Goal: Check status: Check status

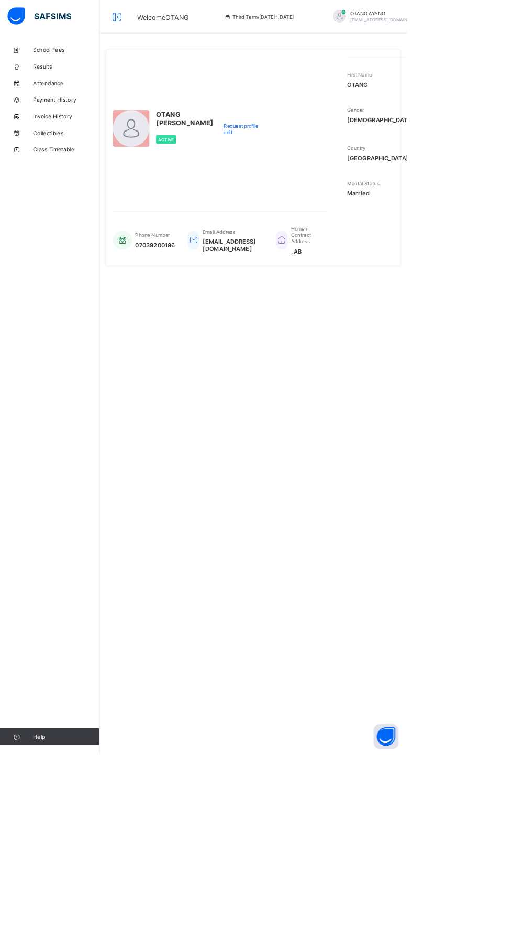
click at [52, 15] on img at bounding box center [49, 20] width 81 height 22
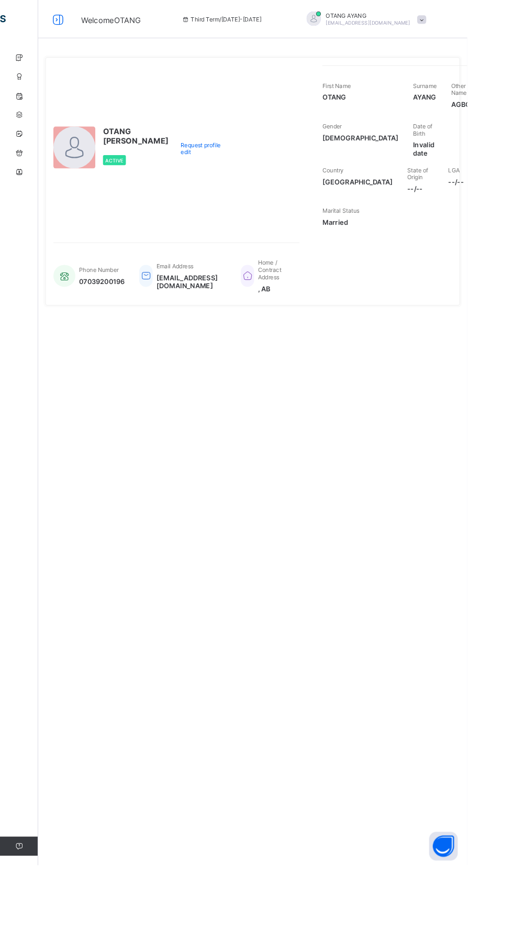
click at [48, 118] on div "**********" at bounding box center [278, 214] width 472 height 325
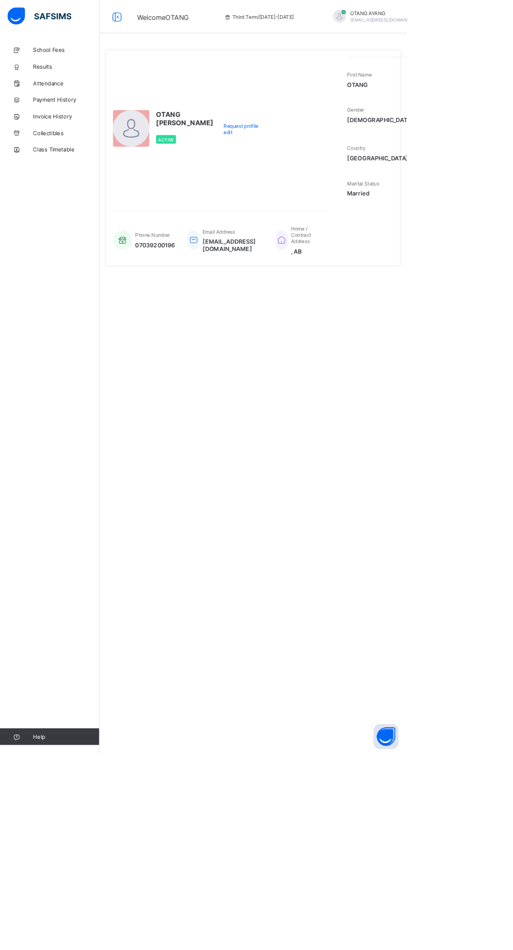
click at [53, 84] on span "Results" at bounding box center [84, 84] width 84 height 8
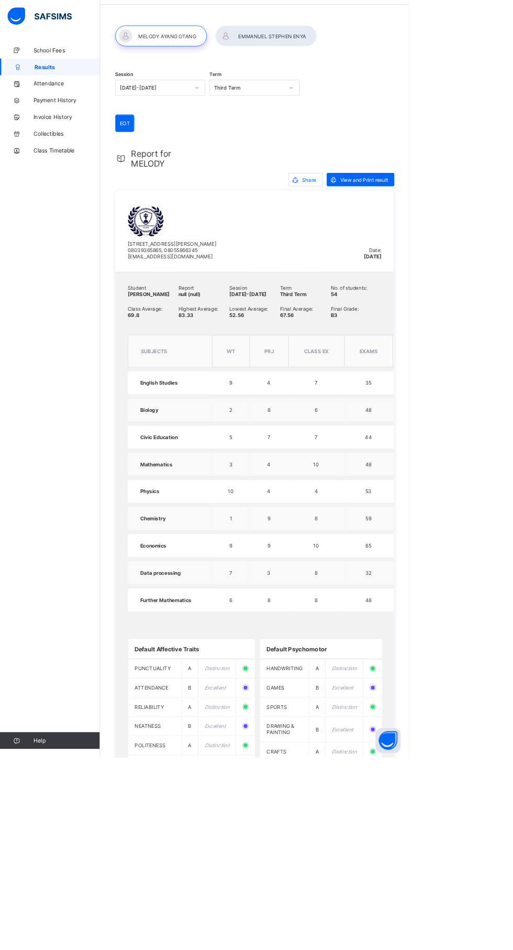
scroll to position [30, 0]
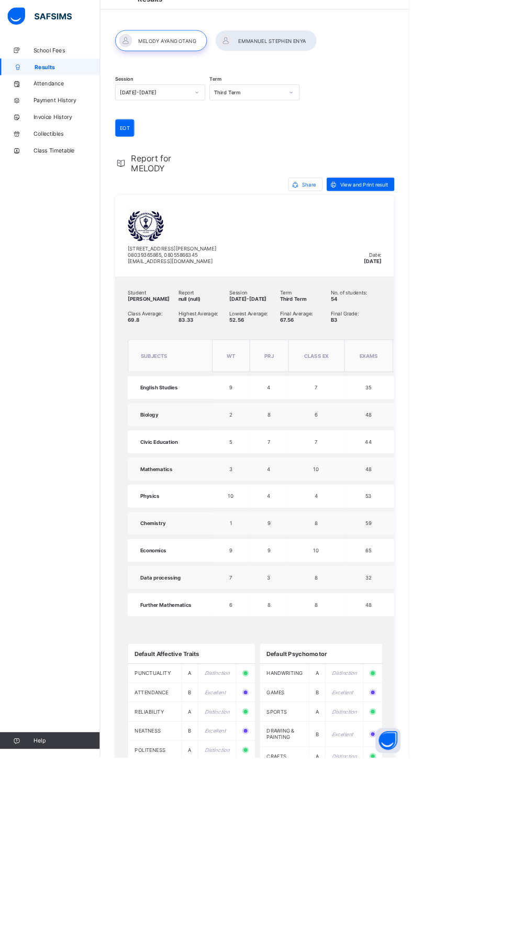
click at [182, 200] on span "Report for MELODY" at bounding box center [211, 204] width 93 height 25
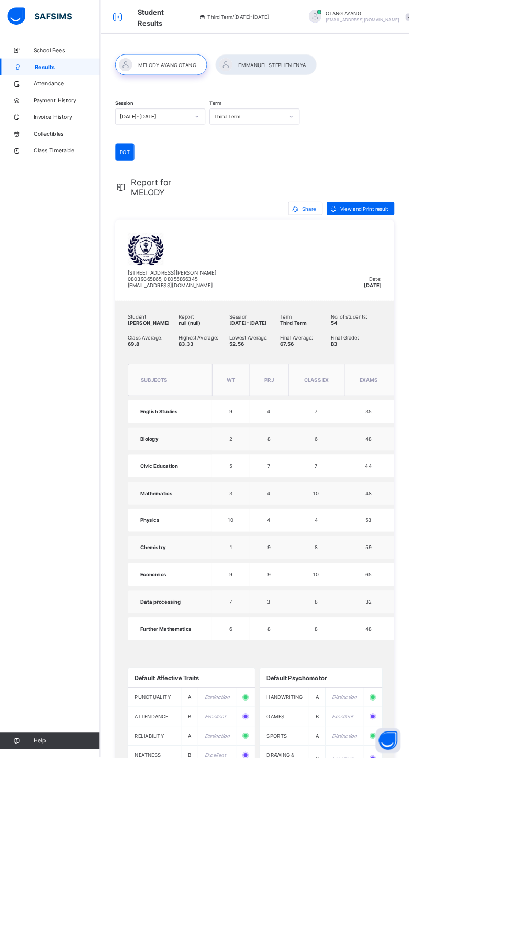
click at [325, 74] on div at bounding box center [333, 81] width 127 height 26
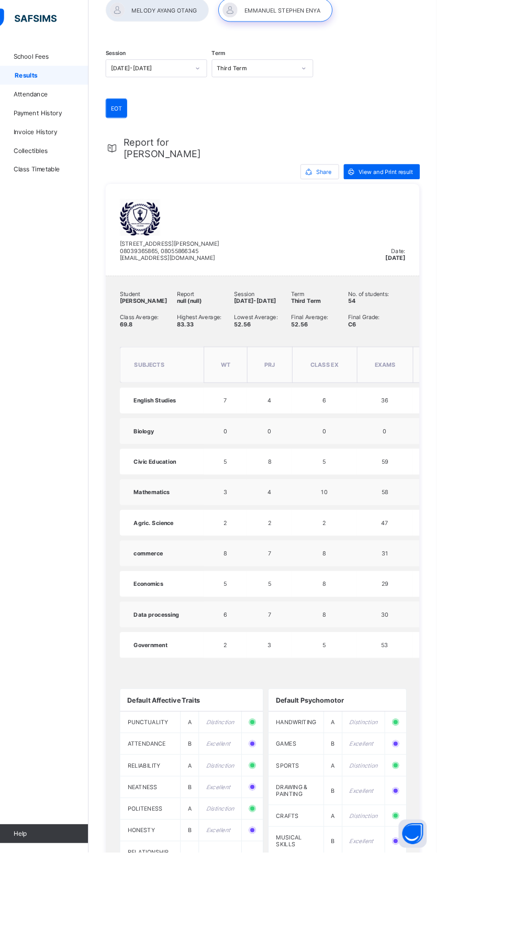
scroll to position [67, 0]
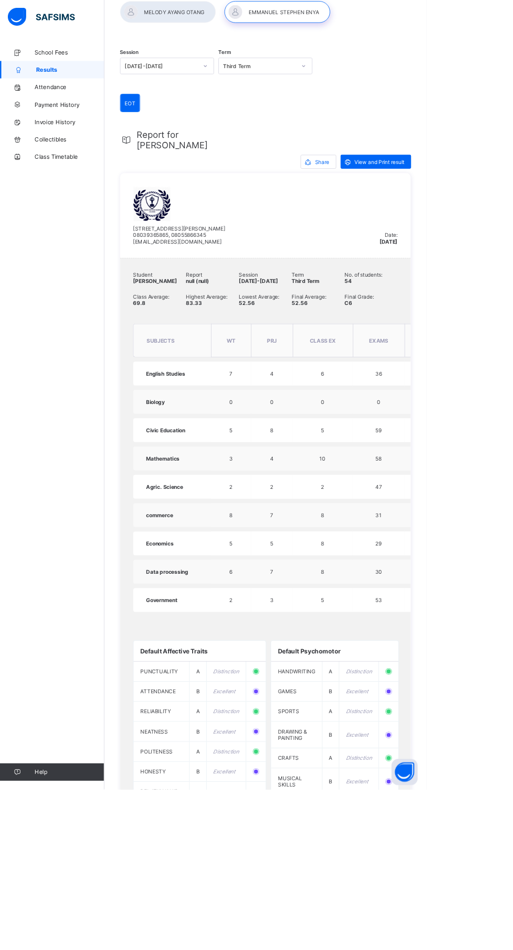
click at [387, 414] on span "CLASS EX" at bounding box center [388, 410] width 31 height 8
click at [513, 488] on html "Student Results Third Term / 2024-2025 OTANG AYANG emmanuelenya29@gmail.com Sch…" at bounding box center [256, 570] width 513 height 1275
click at [513, 496] on html "Student Results Third Term / 2024-2025 OTANG AYANG emmanuelenya29@gmail.com Sch…" at bounding box center [256, 570] width 513 height 1275
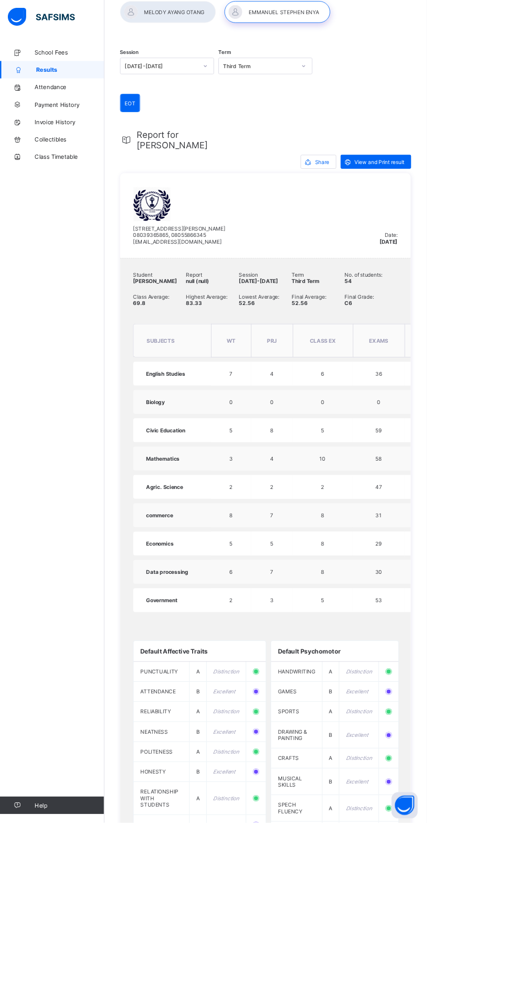
click at [513, 373] on html "Student Results Third Term / 2024-2025 OTANG AYANG emmanuelenya29@gmail.com Sch…" at bounding box center [256, 570] width 513 height 1275
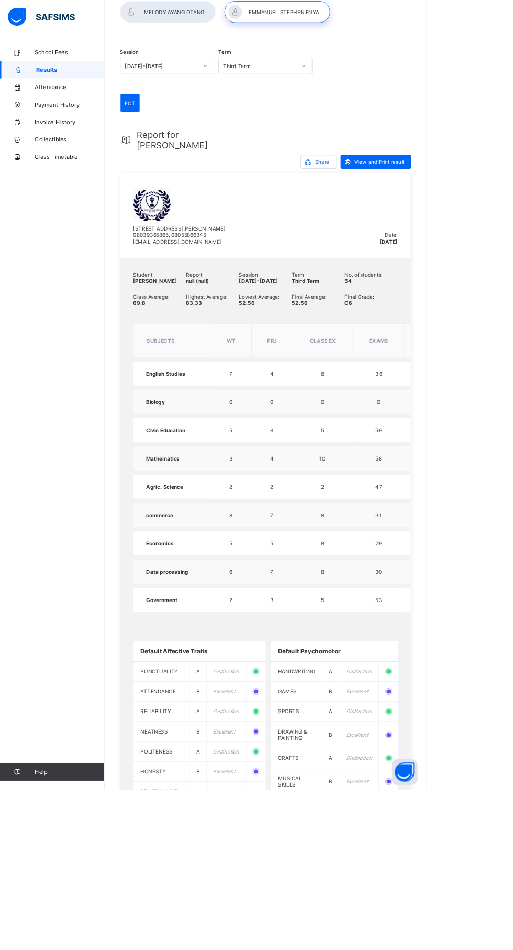
click at [190, 21] on div at bounding box center [202, 15] width 115 height 26
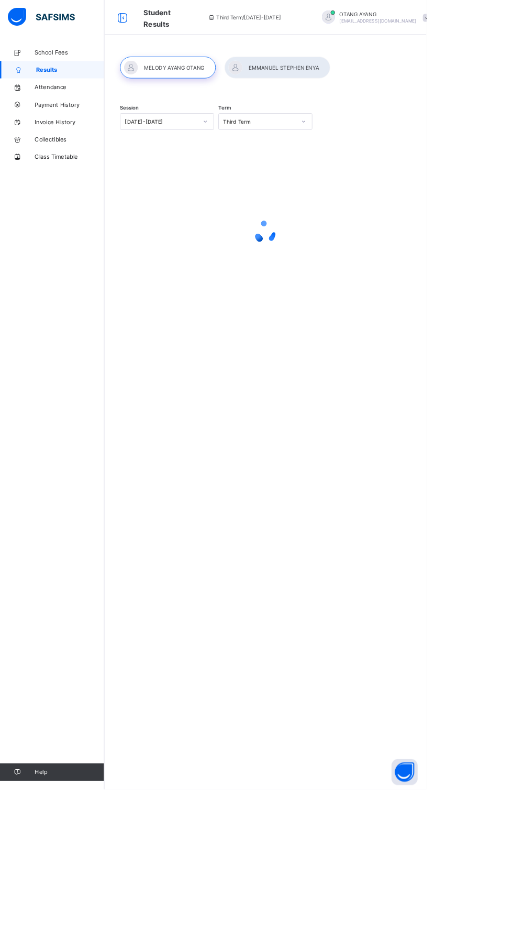
scroll to position [0, 0]
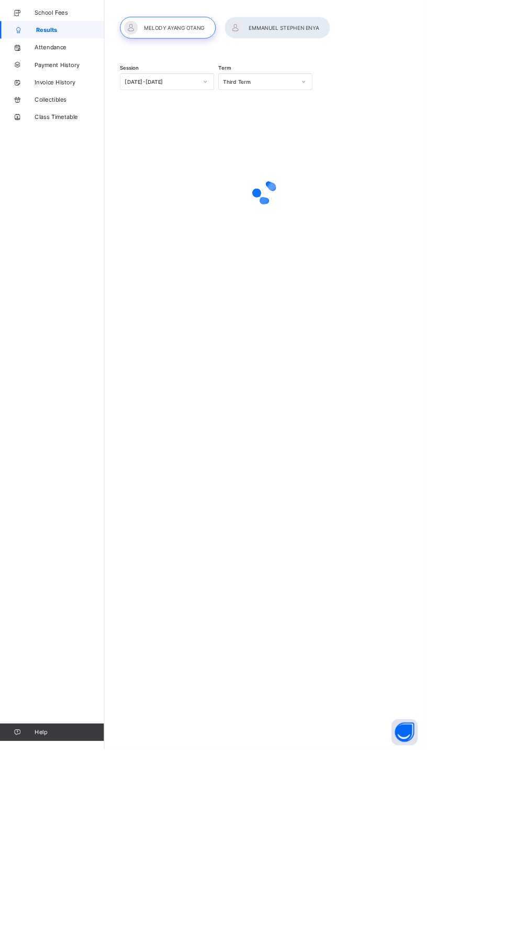
click at [190, 80] on div at bounding box center [202, 81] width 115 height 26
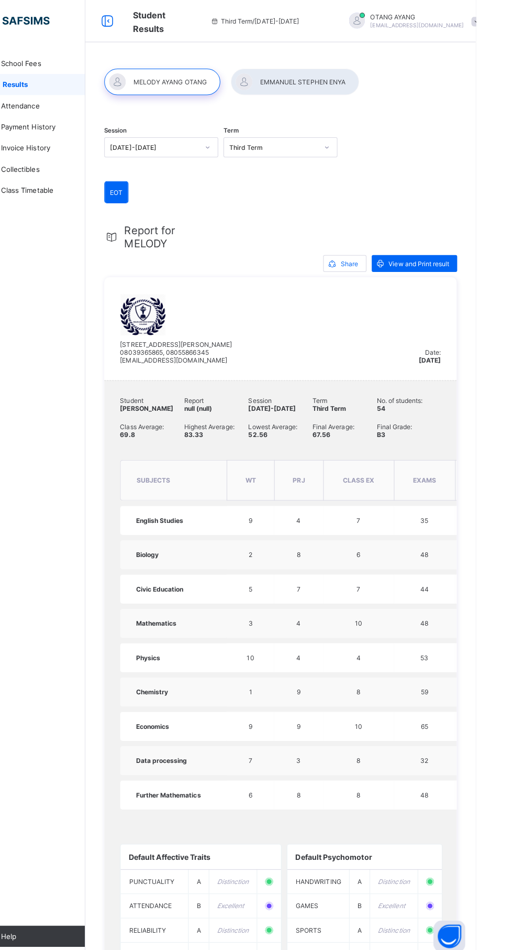
click at [355, 85] on div at bounding box center [333, 81] width 127 height 26
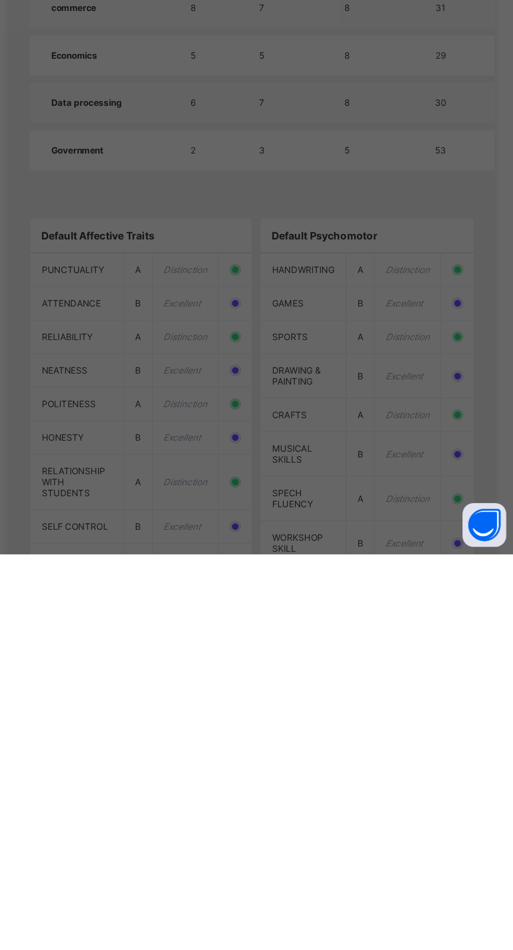
scroll to position [169, 0]
